Goal: Task Accomplishment & Management: Use online tool/utility

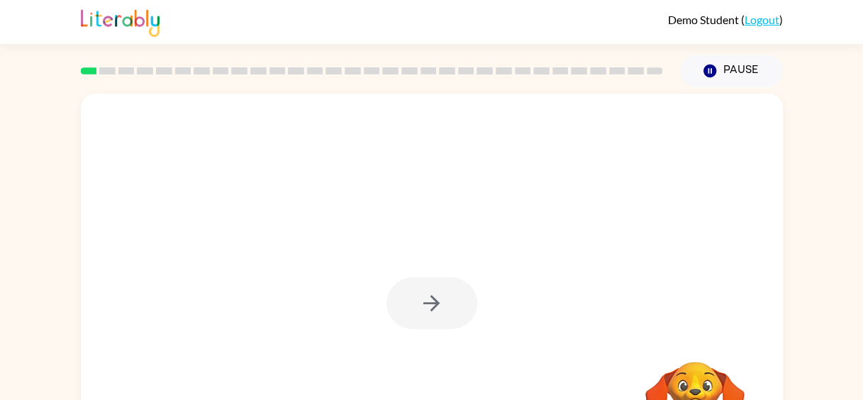
click at [245, 79] on div at bounding box center [372, 71] width 600 height 50
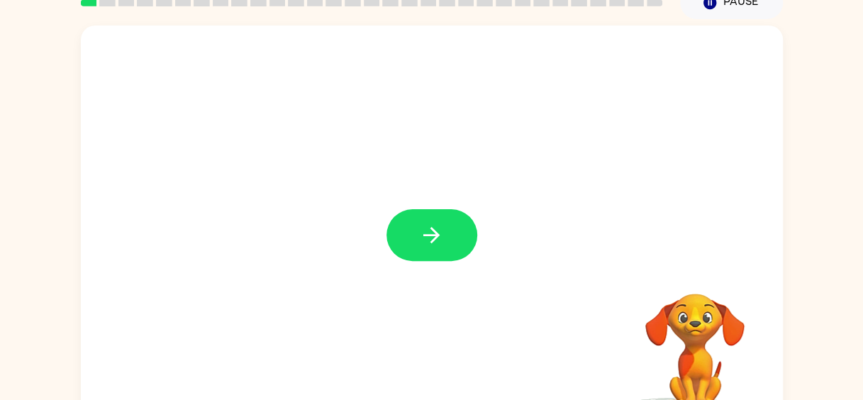
scroll to position [69, 0]
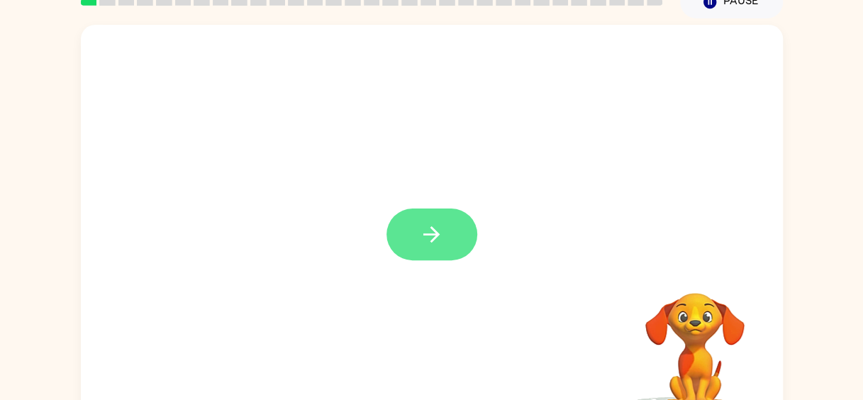
click at [431, 228] on icon "button" at bounding box center [432, 234] width 16 height 16
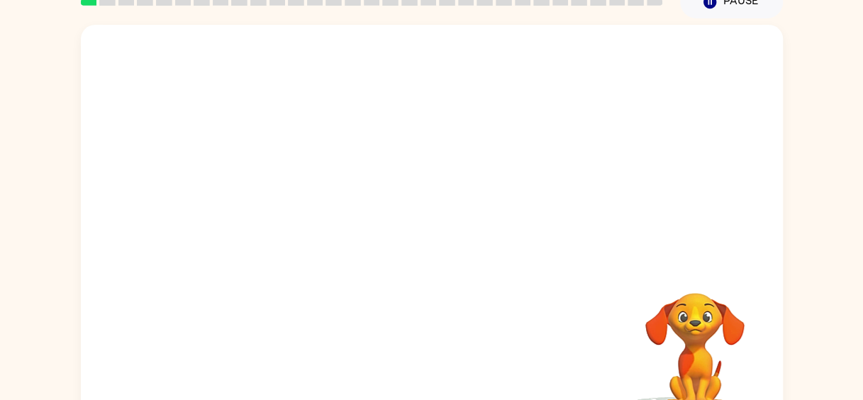
scroll to position [99, 0]
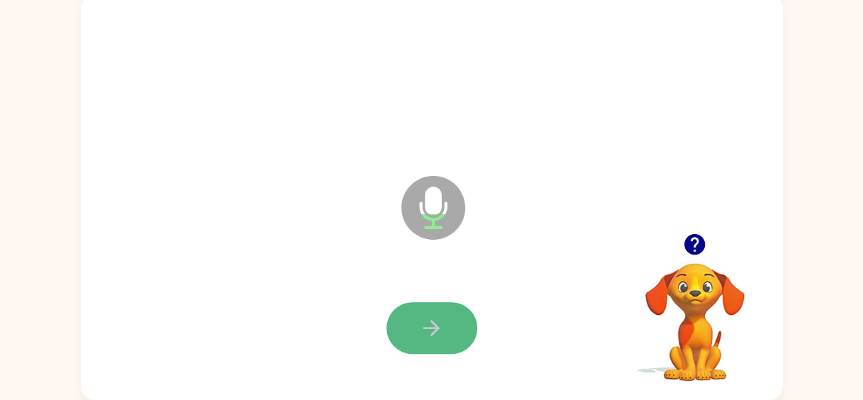
click at [439, 321] on icon "button" at bounding box center [431, 328] width 25 height 25
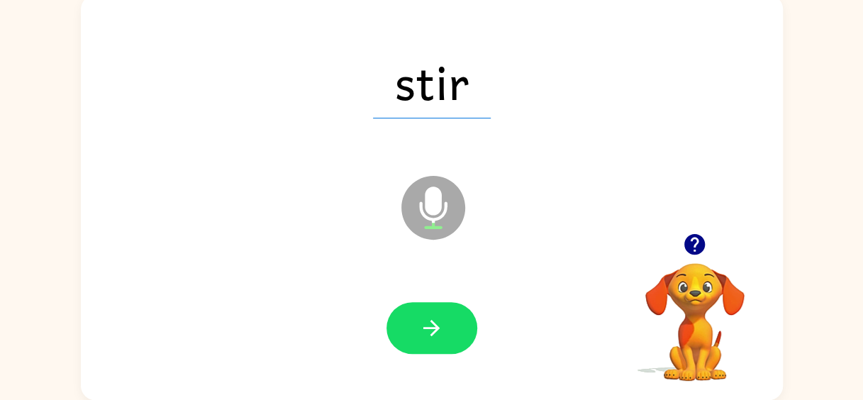
click at [439, 321] on icon "button" at bounding box center [431, 328] width 25 height 25
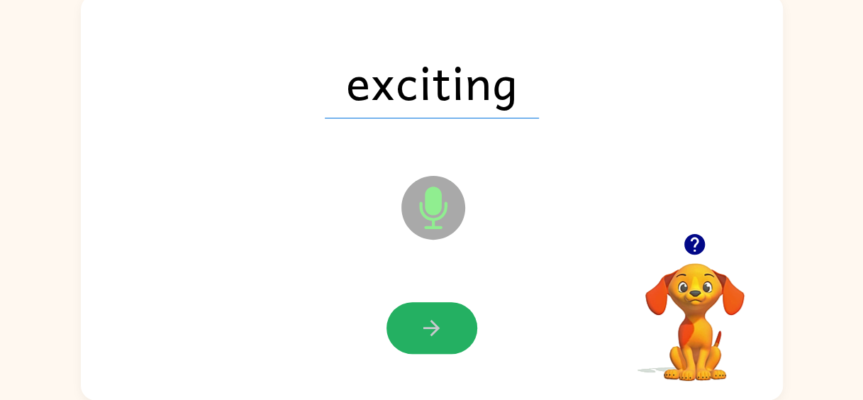
click at [439, 321] on icon "button" at bounding box center [431, 328] width 25 height 25
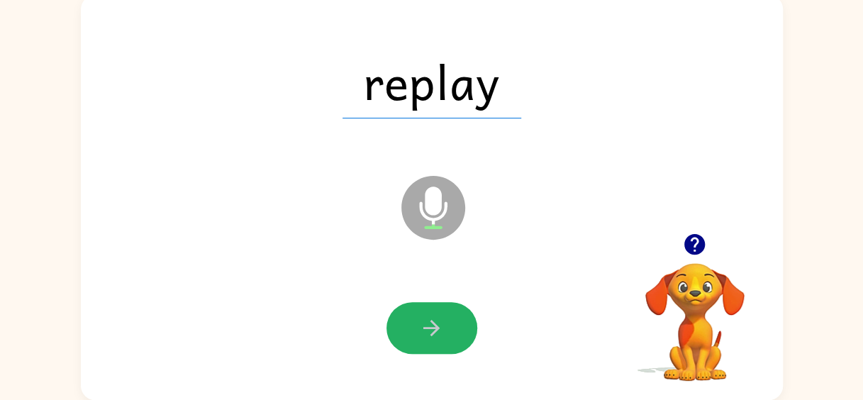
click at [439, 321] on icon "button" at bounding box center [431, 328] width 25 height 25
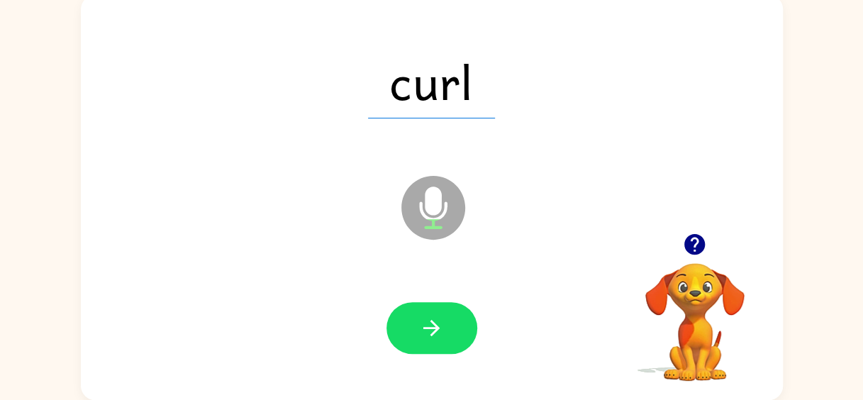
click at [439, 321] on icon "button" at bounding box center [431, 328] width 25 height 25
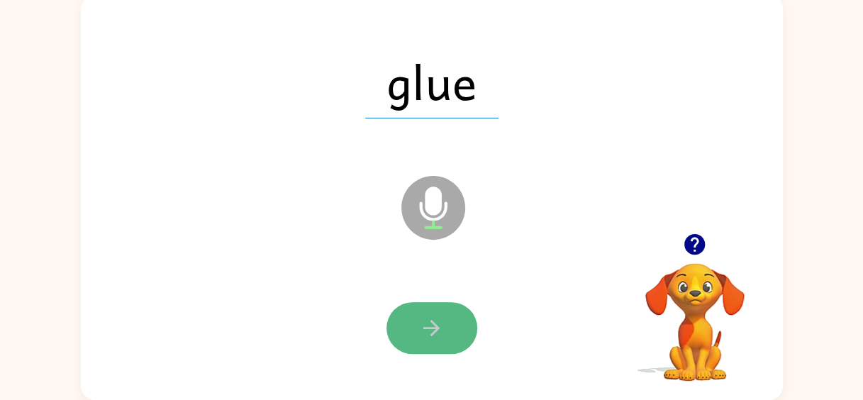
click at [439, 321] on icon "button" at bounding box center [431, 328] width 25 height 25
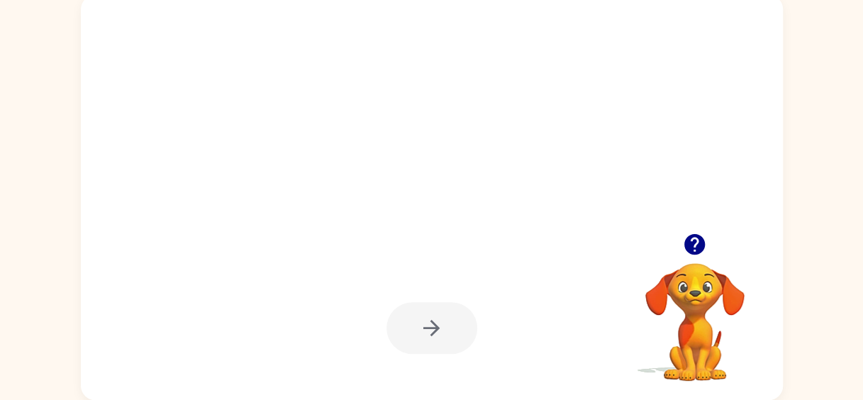
click at [439, 321] on div at bounding box center [432, 328] width 91 height 52
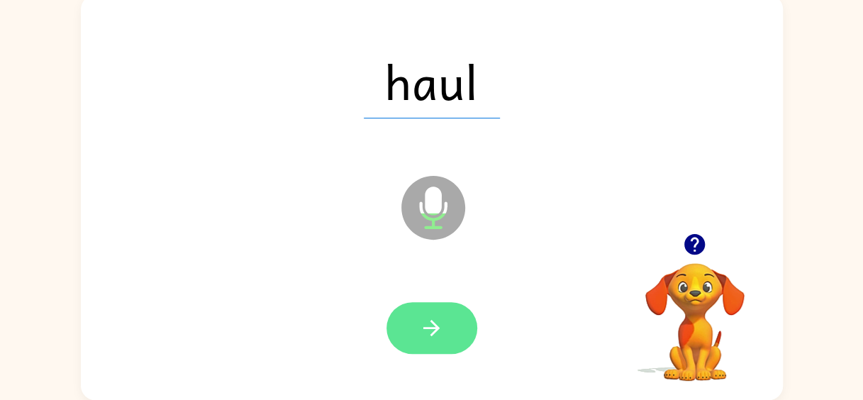
click at [441, 324] on icon "button" at bounding box center [431, 328] width 25 height 25
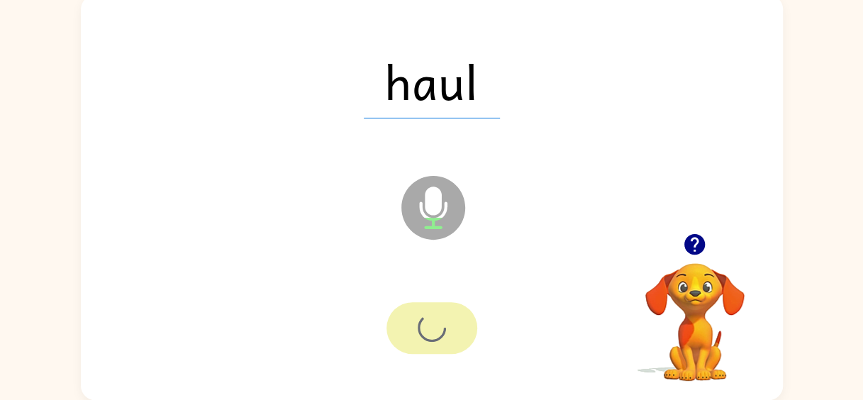
click at [441, 324] on div at bounding box center [432, 328] width 91 height 52
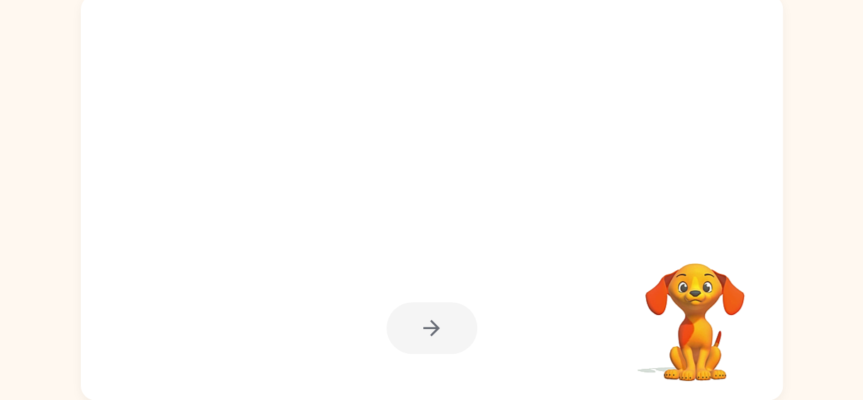
click at [441, 324] on div at bounding box center [432, 328] width 91 height 52
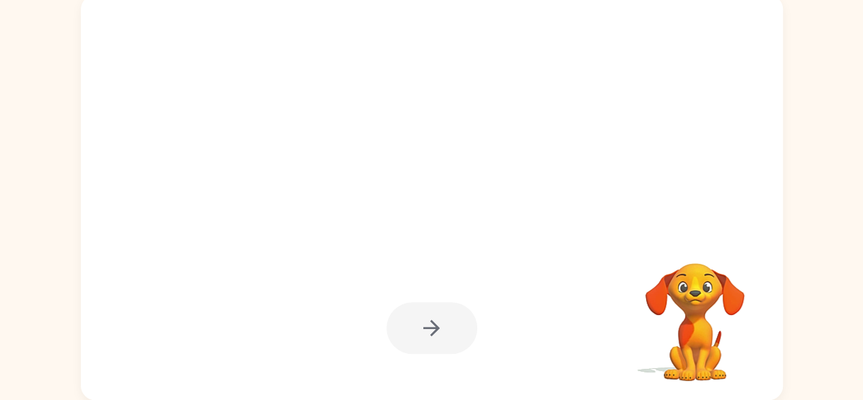
click at [441, 324] on div at bounding box center [432, 328] width 91 height 52
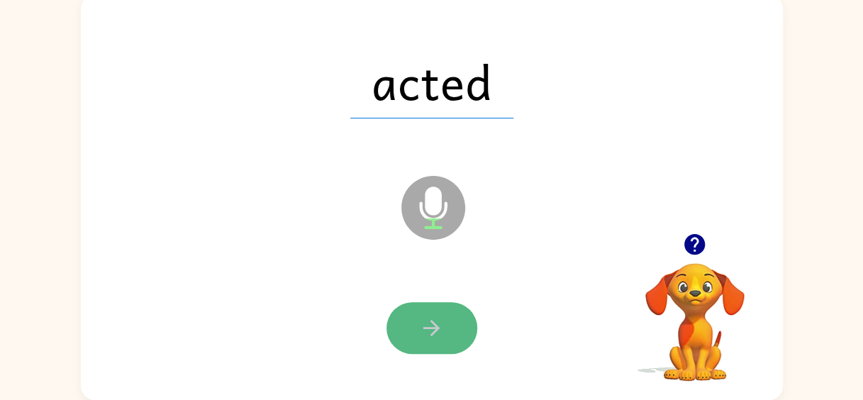
click at [438, 322] on icon "button" at bounding box center [431, 328] width 25 height 25
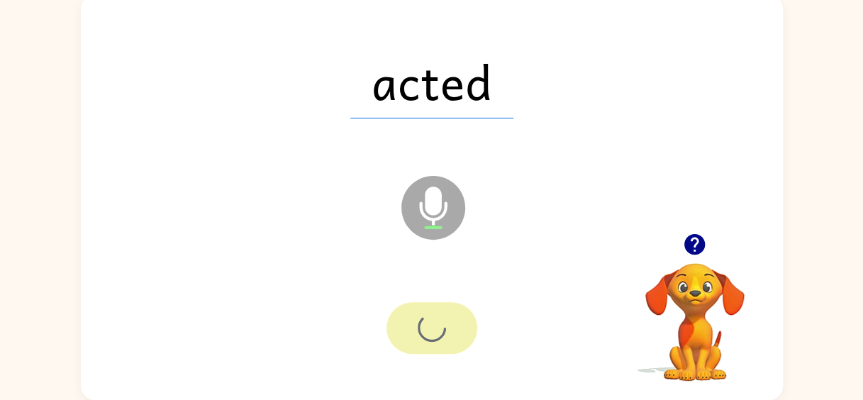
click at [439, 325] on div at bounding box center [432, 328] width 91 height 52
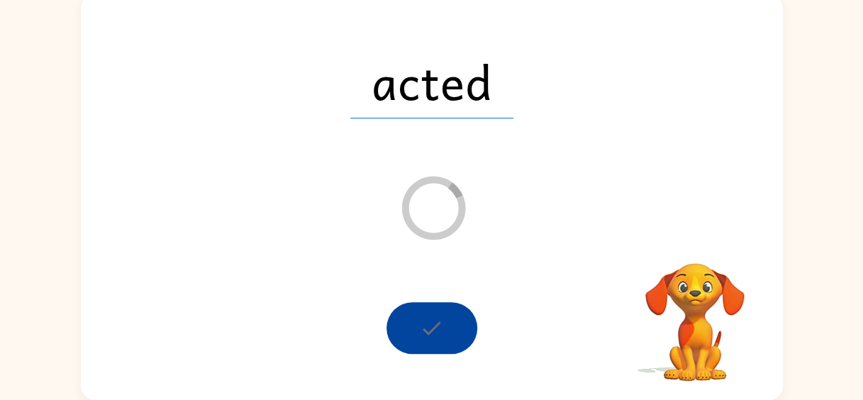
click at [440, 326] on div at bounding box center [432, 328] width 91 height 52
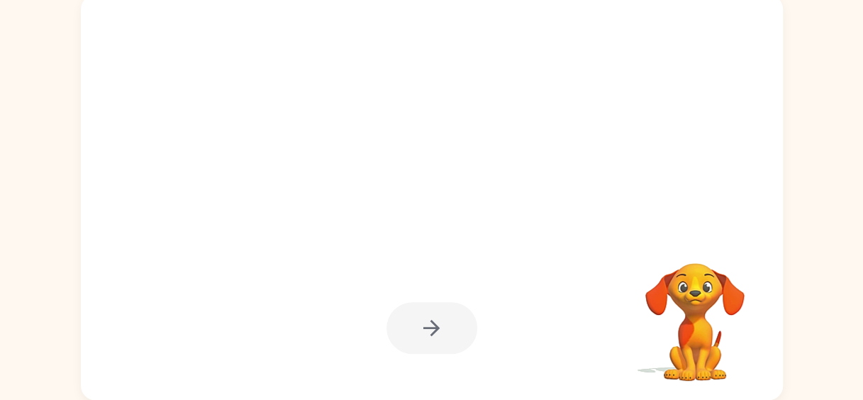
click at [441, 329] on div at bounding box center [432, 328] width 91 height 52
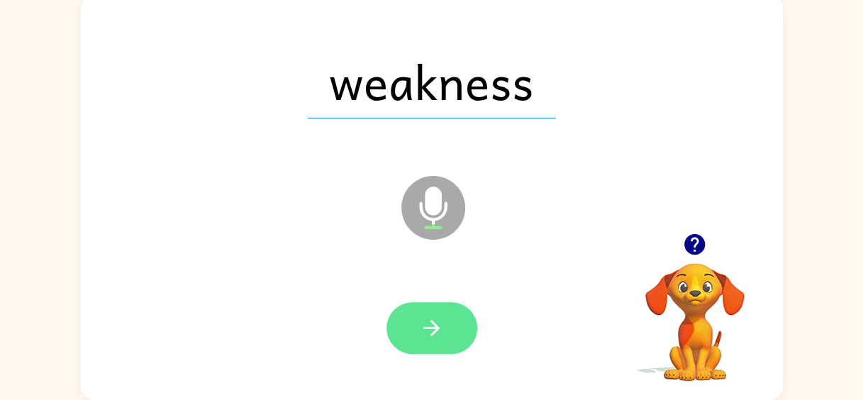
click at [443, 329] on icon "button" at bounding box center [431, 328] width 25 height 25
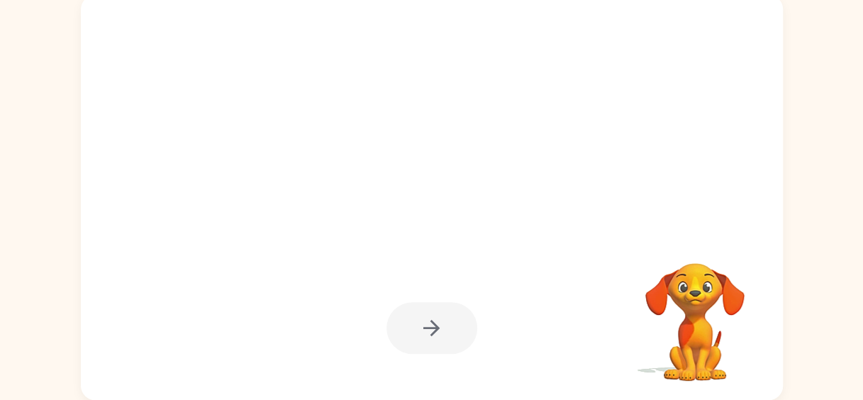
click at [443, 329] on div at bounding box center [432, 328] width 91 height 52
click at [443, 329] on icon "button" at bounding box center [431, 328] width 25 height 25
click at [443, 329] on div at bounding box center [432, 328] width 91 height 52
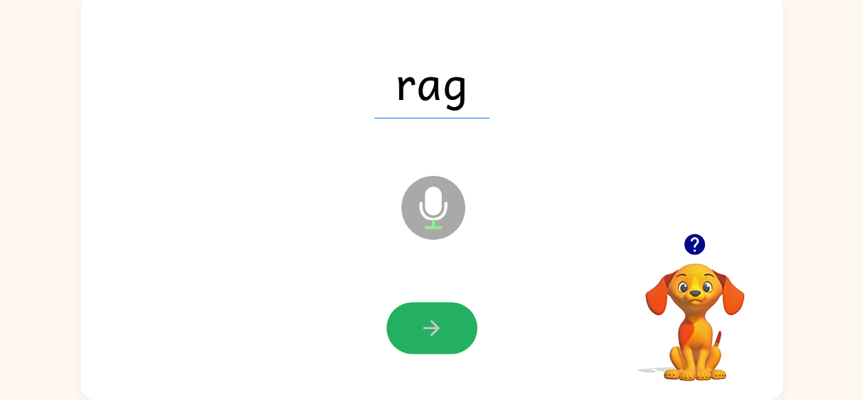
click at [443, 329] on icon "button" at bounding box center [431, 328] width 25 height 25
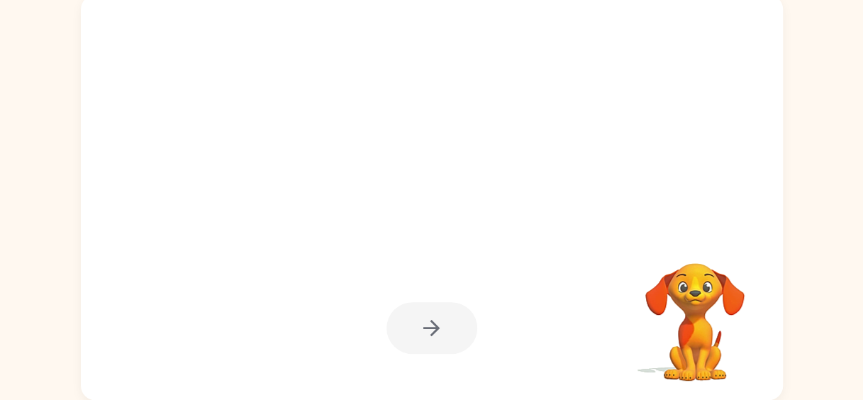
click at [443, 329] on div at bounding box center [432, 328] width 91 height 52
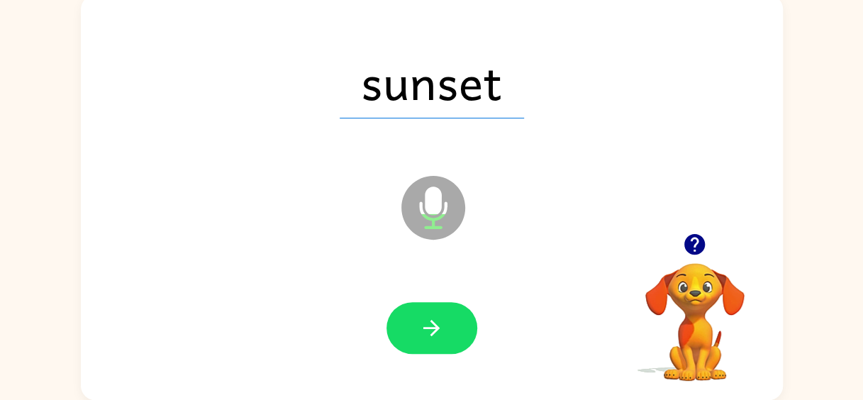
click at [443, 329] on icon "button" at bounding box center [431, 328] width 25 height 25
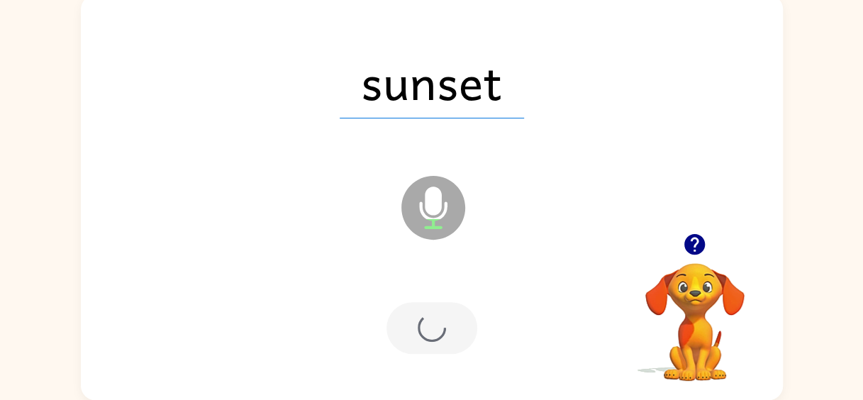
click at [443, 329] on div at bounding box center [432, 328] width 91 height 52
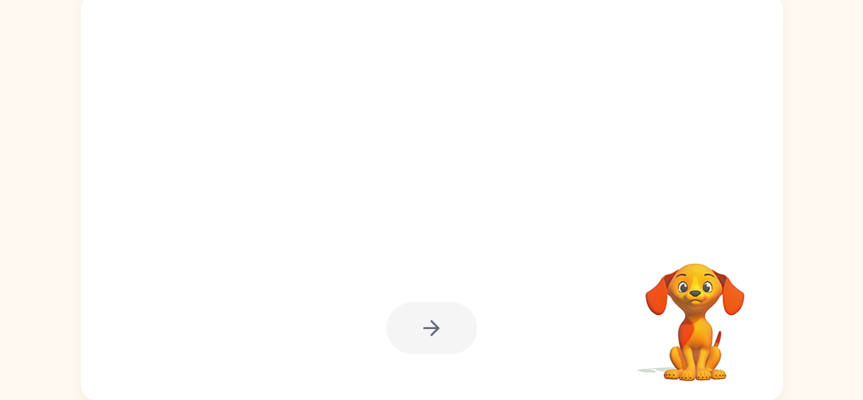
click at [443, 329] on div at bounding box center [432, 328] width 91 height 52
click at [444, 332] on div at bounding box center [432, 328] width 91 height 52
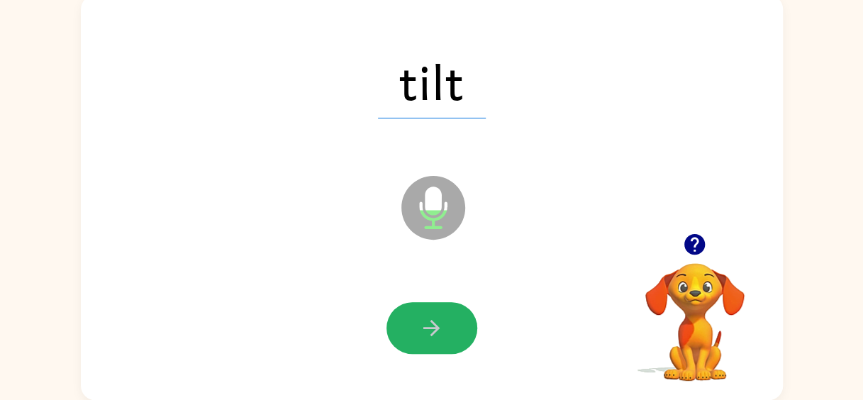
click at [444, 332] on button "button" at bounding box center [432, 328] width 91 height 52
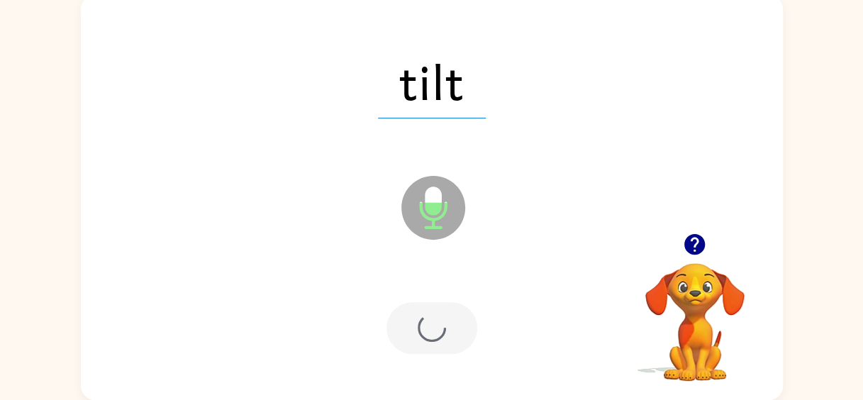
click at [444, 332] on div at bounding box center [432, 328] width 91 height 52
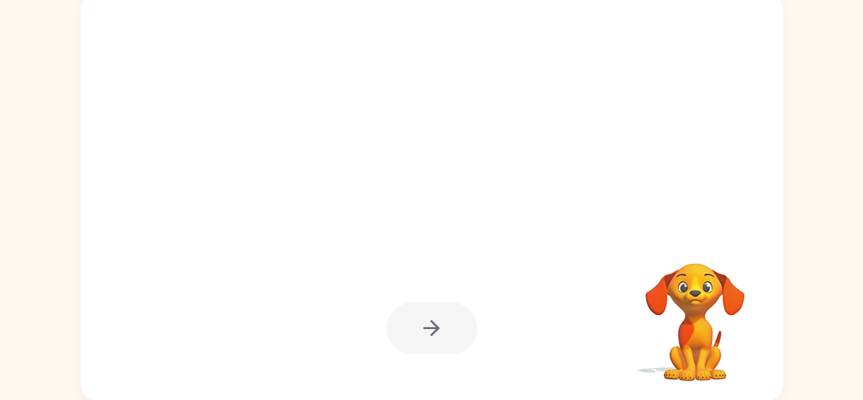
click at [444, 332] on div at bounding box center [432, 328] width 91 height 52
